Goal: Answer question/provide support

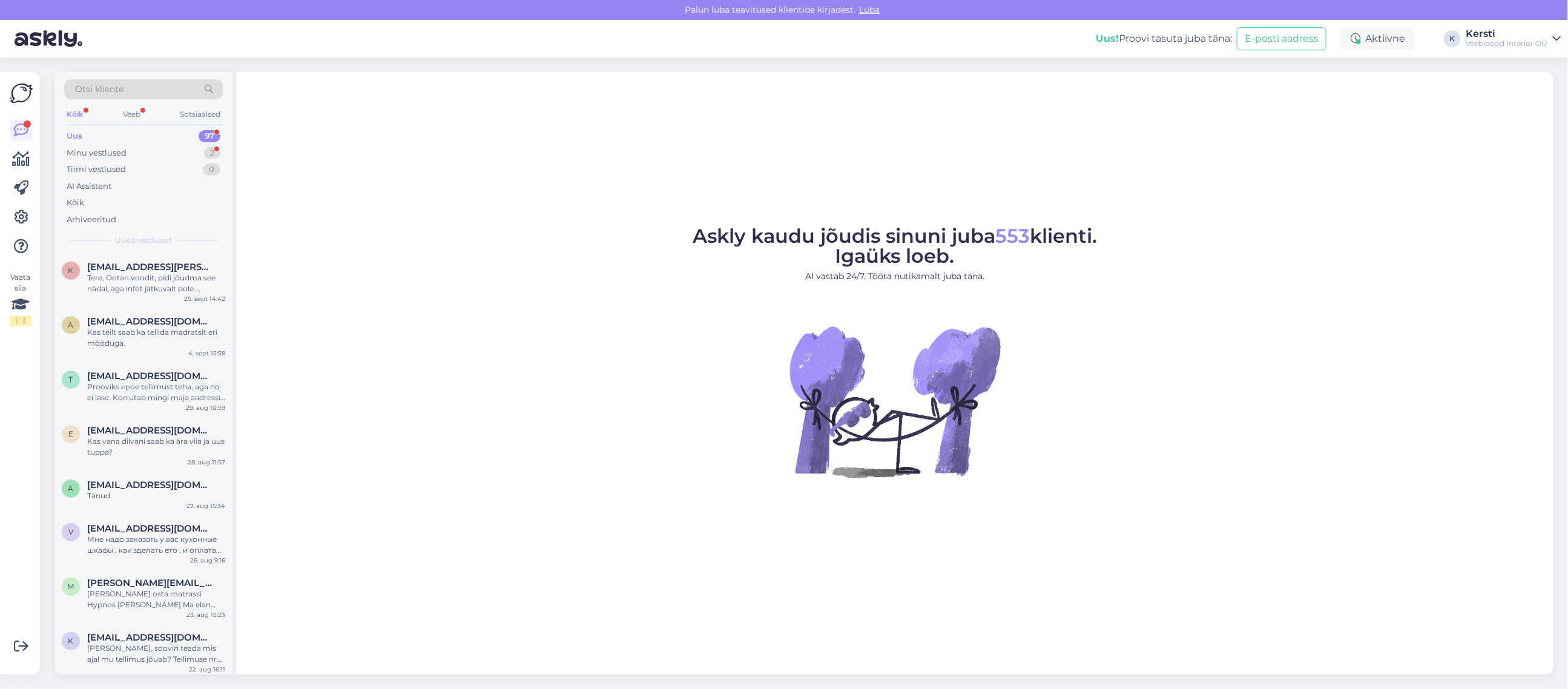
click at [121, 139] on div "Uus 97" at bounding box center [144, 136] width 159 height 17
click at [111, 151] on div "Minu vestlused" at bounding box center [96, 153] width 60 height 12
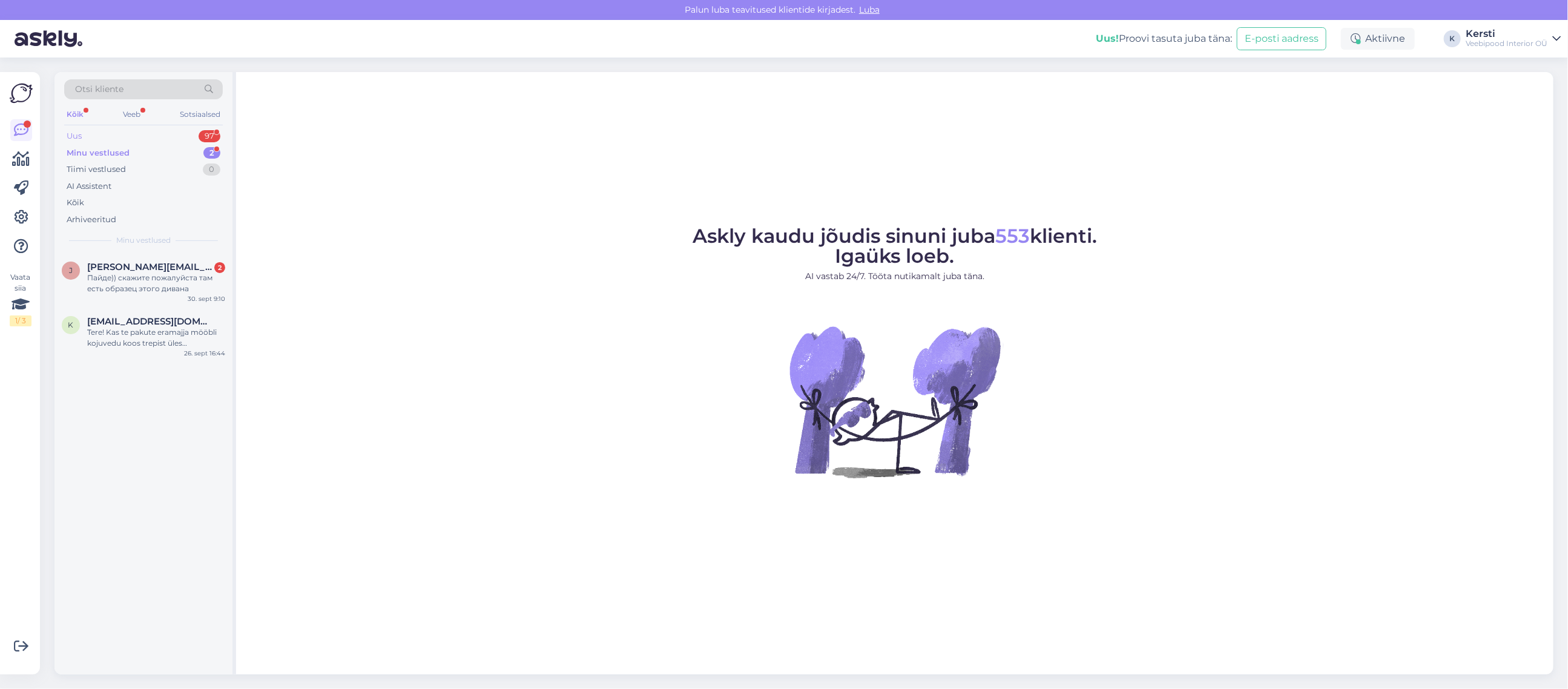
click at [123, 135] on div "Uus 97" at bounding box center [144, 136] width 159 height 17
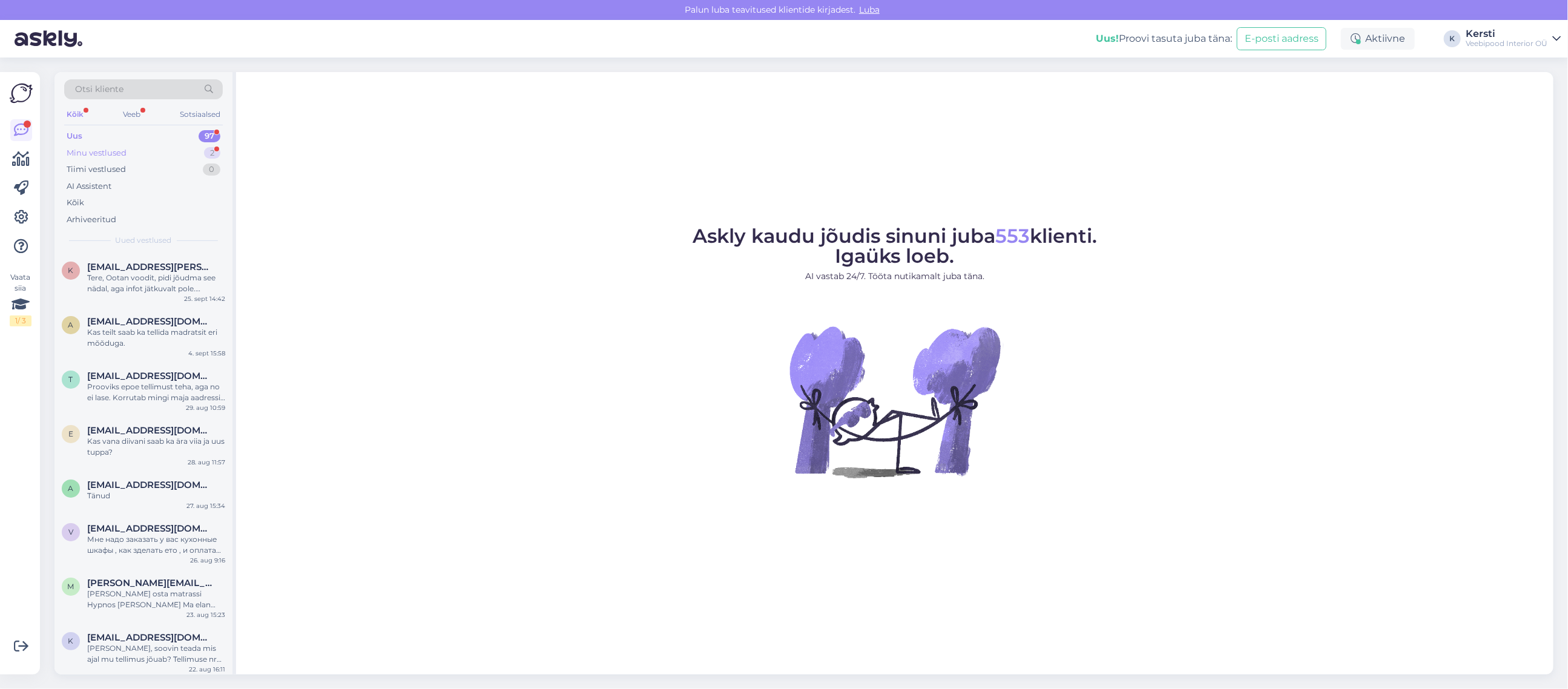
click at [121, 150] on div "Minu vestlused" at bounding box center [96, 153] width 60 height 12
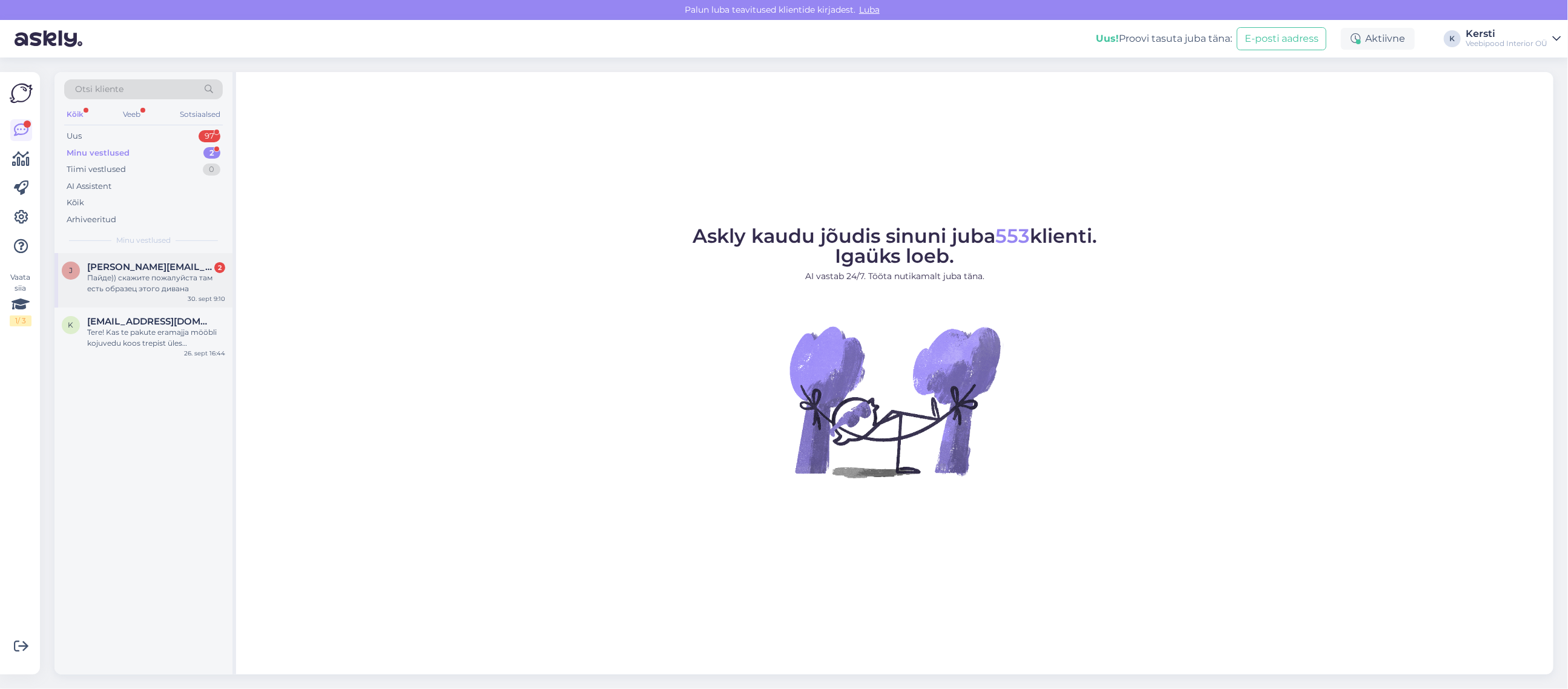
click at [145, 280] on div "Пайде)) скажите пожалуйста там есть образец этого дивана" at bounding box center [156, 283] width 138 height 22
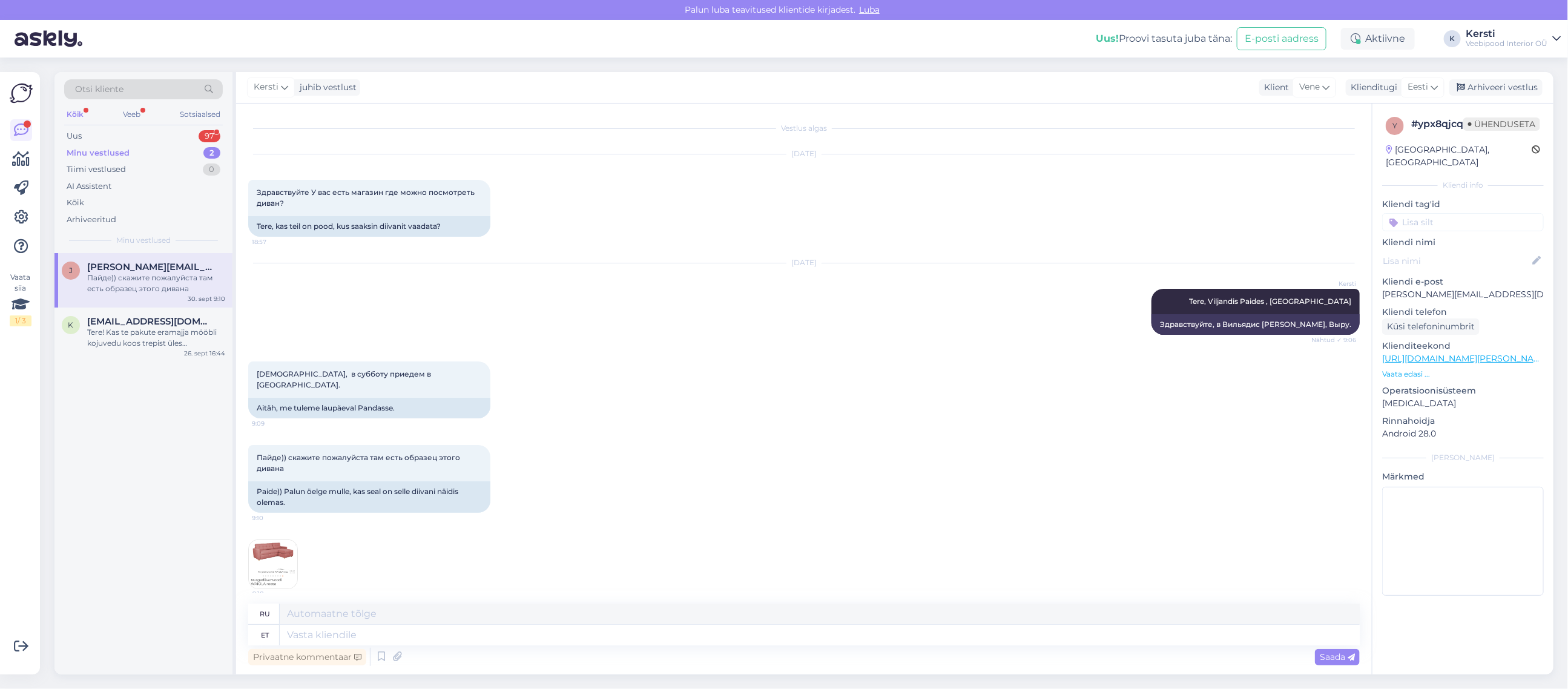
click at [266, 564] on img at bounding box center [273, 564] width 48 height 48
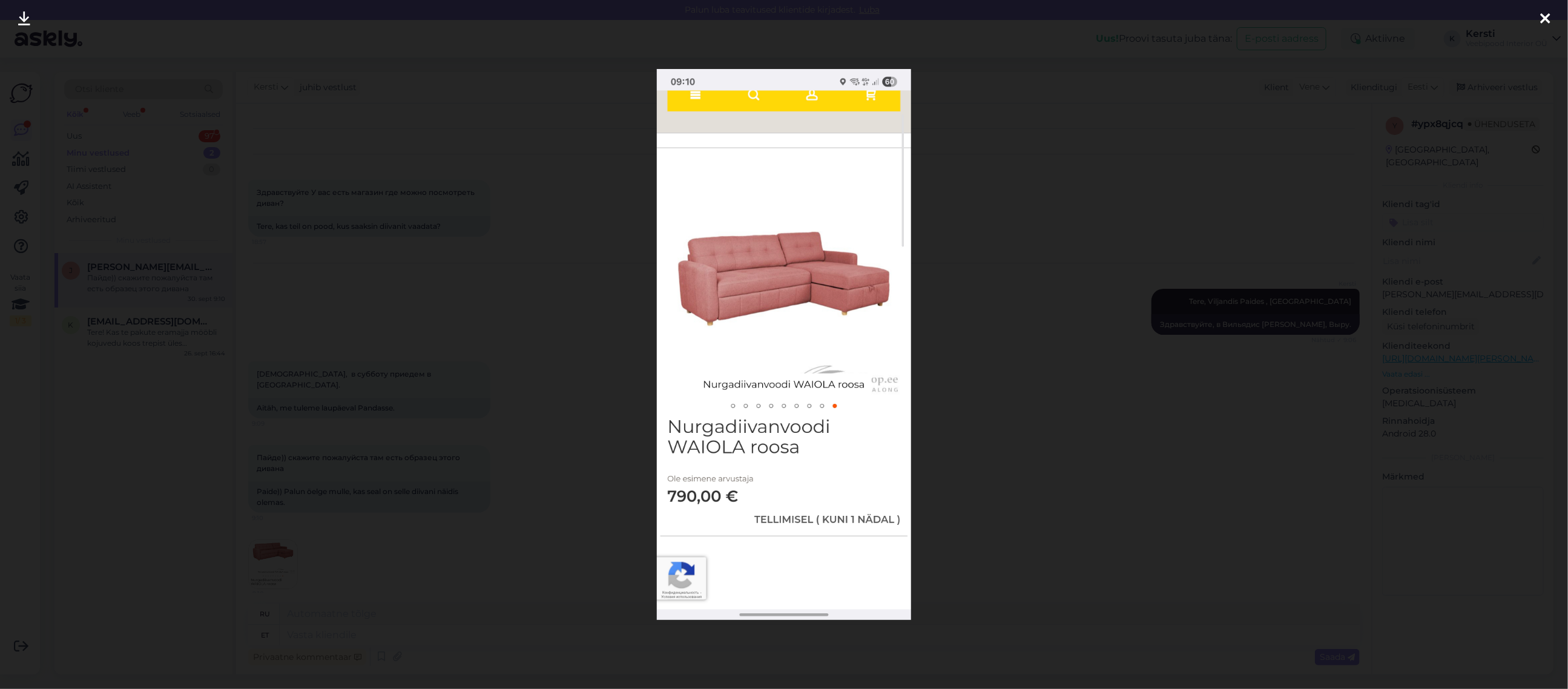
click at [1542, 18] on icon at bounding box center [1545, 19] width 9 height 16
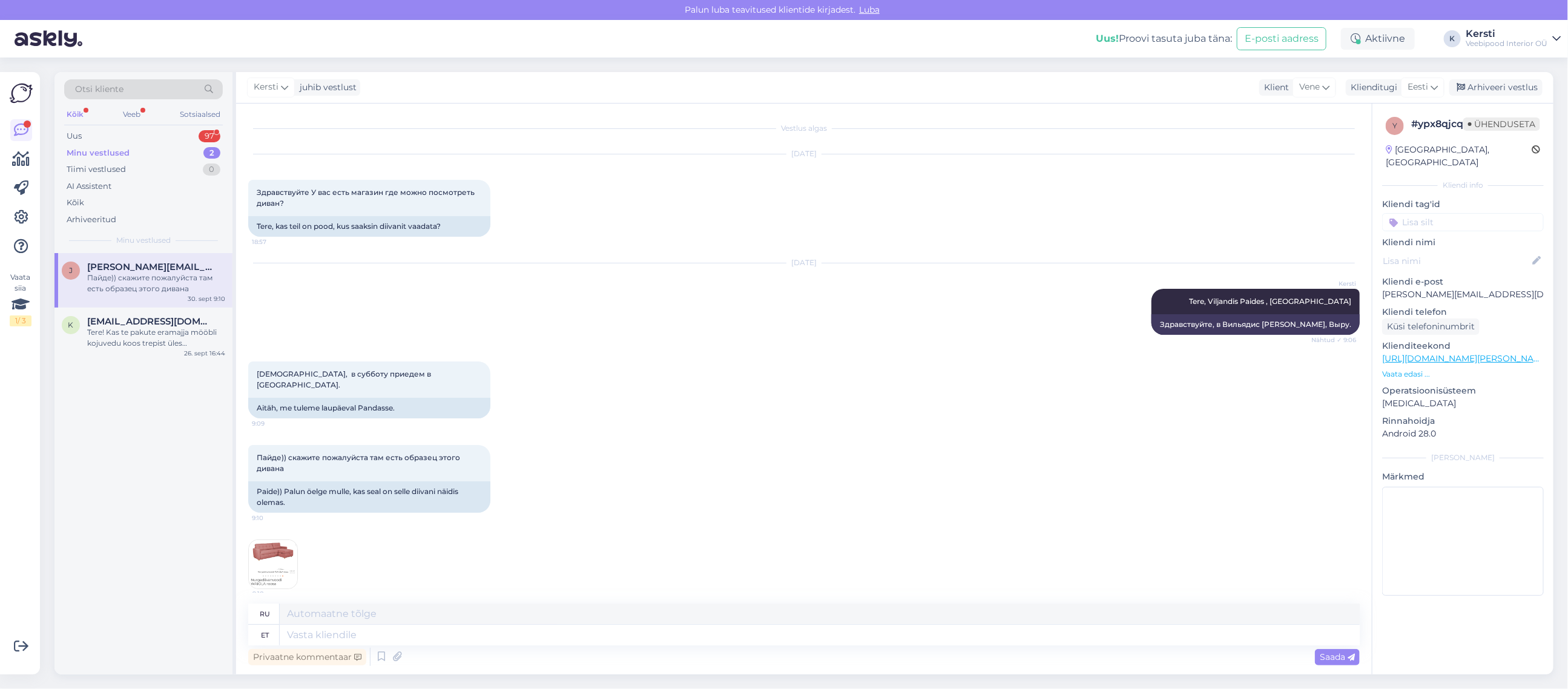
click at [263, 540] on img at bounding box center [273, 564] width 48 height 48
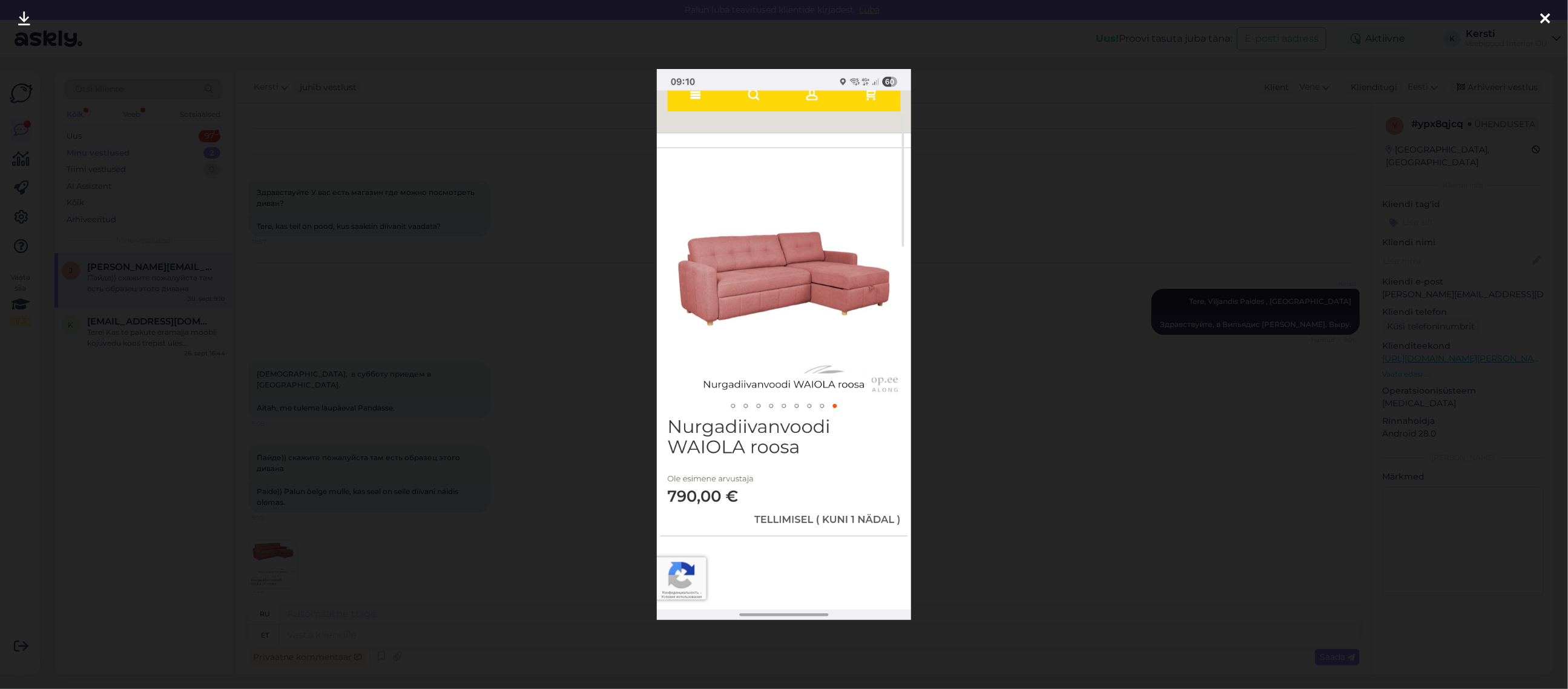
click at [1549, 16] on icon at bounding box center [1545, 19] width 9 height 16
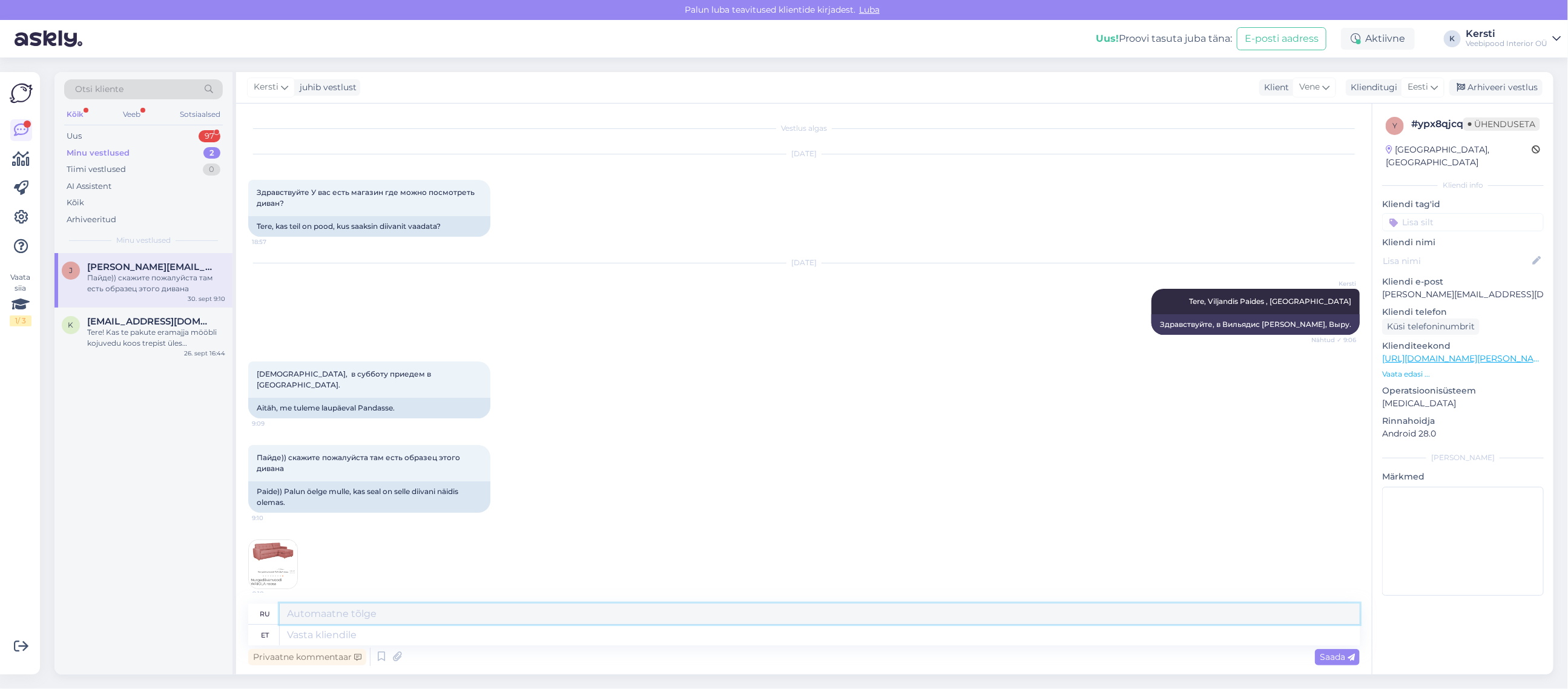
drag, startPoint x: 333, startPoint y: 614, endPoint x: 342, endPoint y: 614, distance: 9.0
click at [340, 614] on textarea at bounding box center [820, 614] width 1080 height 21
type textarea "ei ole"
click at [1319, 651] on div "Saada" at bounding box center [1338, 657] width 45 height 16
click at [1343, 658] on font "Saada" at bounding box center [1333, 656] width 26 height 11
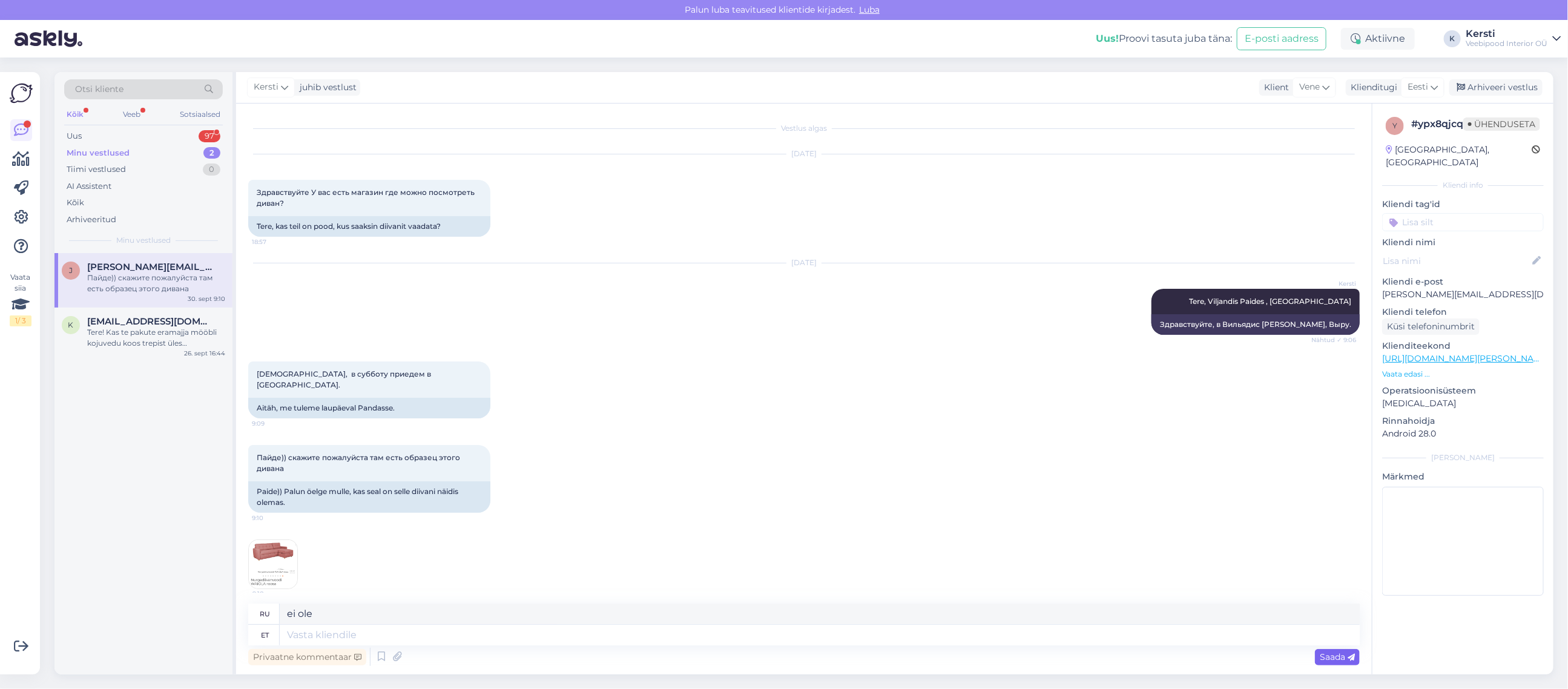
click at [1338, 654] on font "Saada" at bounding box center [1333, 656] width 26 height 11
drag, startPoint x: 1350, startPoint y: 651, endPoint x: 1358, endPoint y: 653, distance: 8.2
click at [1354, 653] on div "Saada" at bounding box center [1338, 657] width 45 height 16
click at [1435, 86] on icon at bounding box center [1435, 87] width 8 height 13
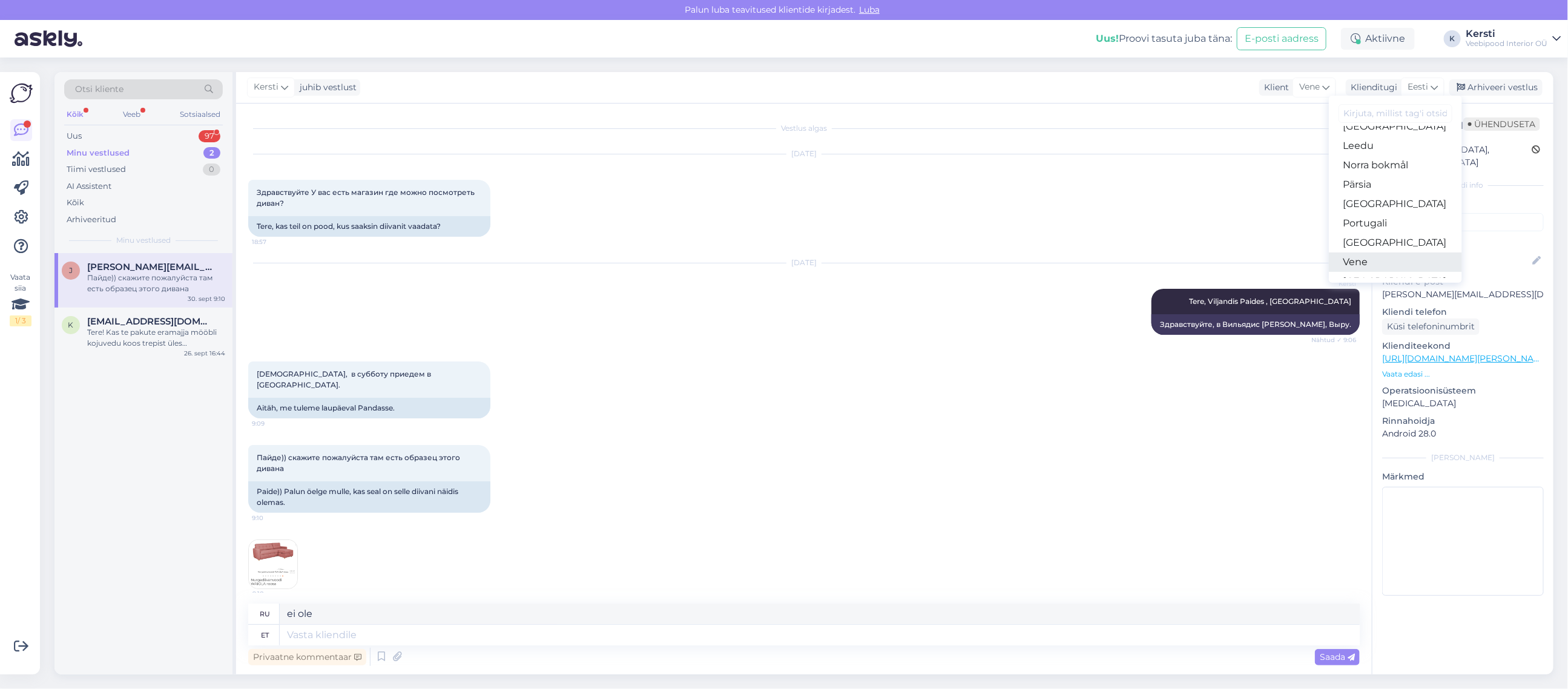
click at [1373, 262] on link "Vene" at bounding box center [1395, 262] width 133 height 19
click at [271, 638] on textarea at bounding box center [804, 633] width 1112 height 26
type textarea "ei ole"
click at [1340, 656] on font "Saada" at bounding box center [1333, 656] width 26 height 11
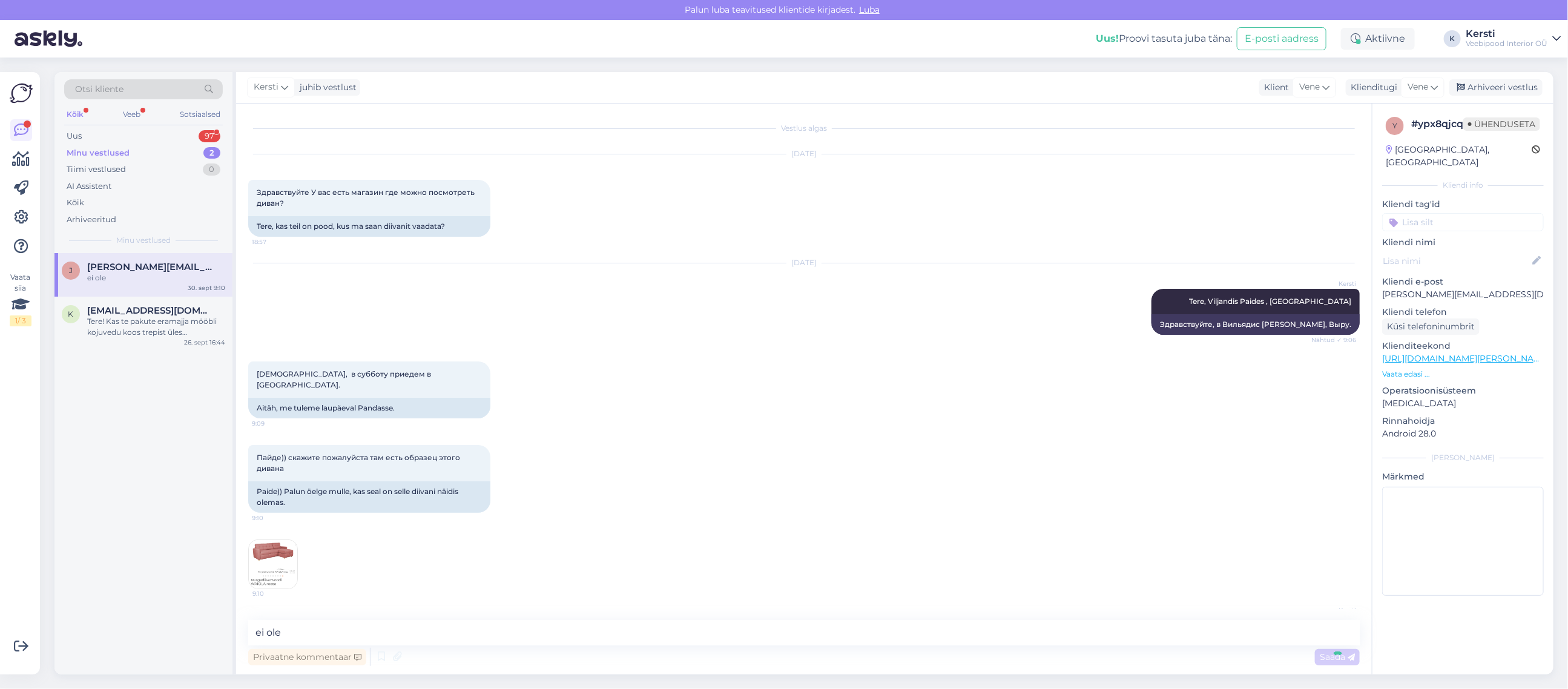
scroll to position [34, 0]
